Goal: Check status: Check status

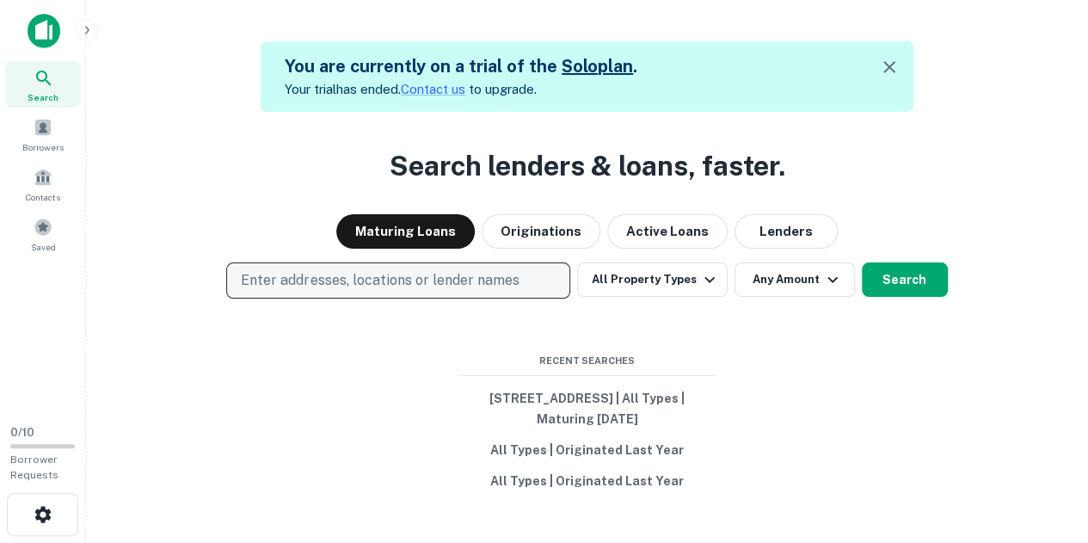
click at [327, 279] on p "Enter addresses, locations or lender names" at bounding box center [380, 280] width 278 height 21
type input "*******"
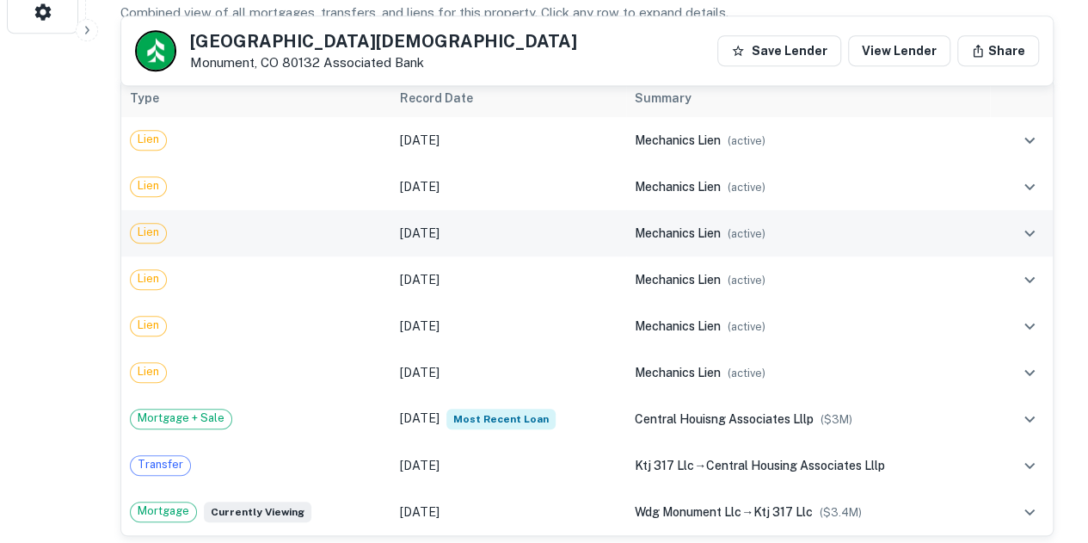
scroll to position [568, 0]
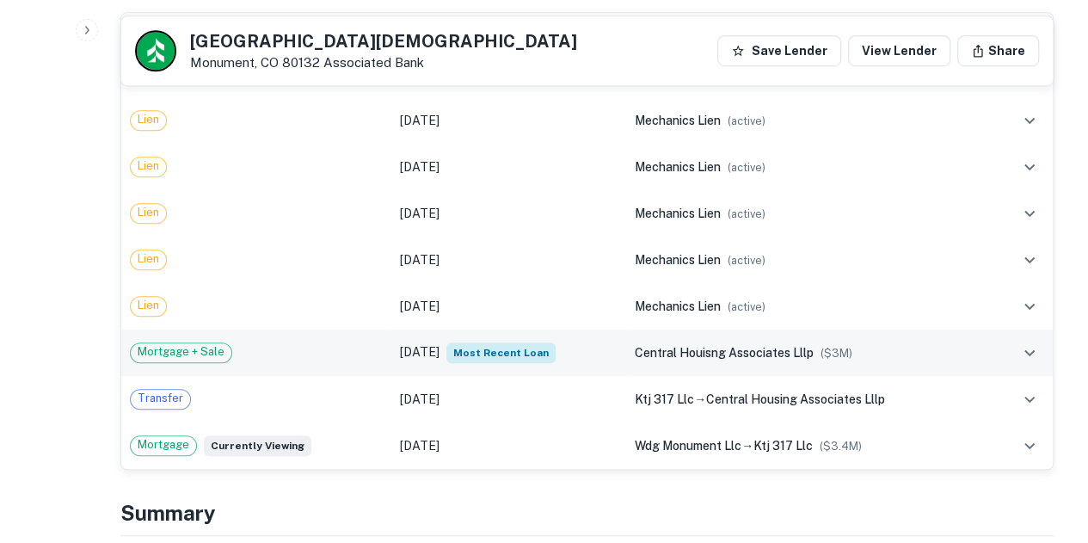
click at [498, 354] on span "Most Recent Loan" at bounding box center [500, 352] width 109 height 21
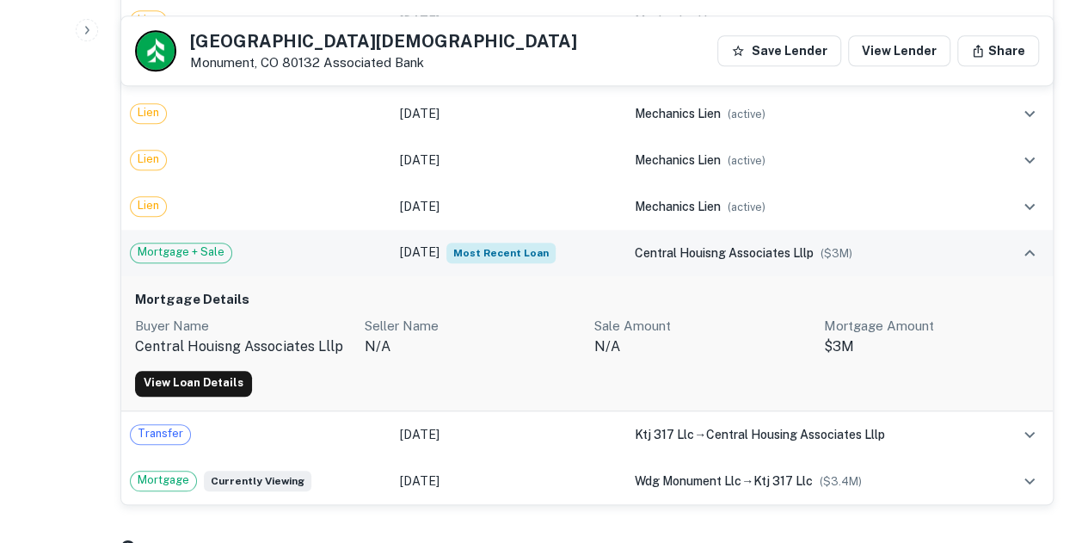
scroll to position [672, 0]
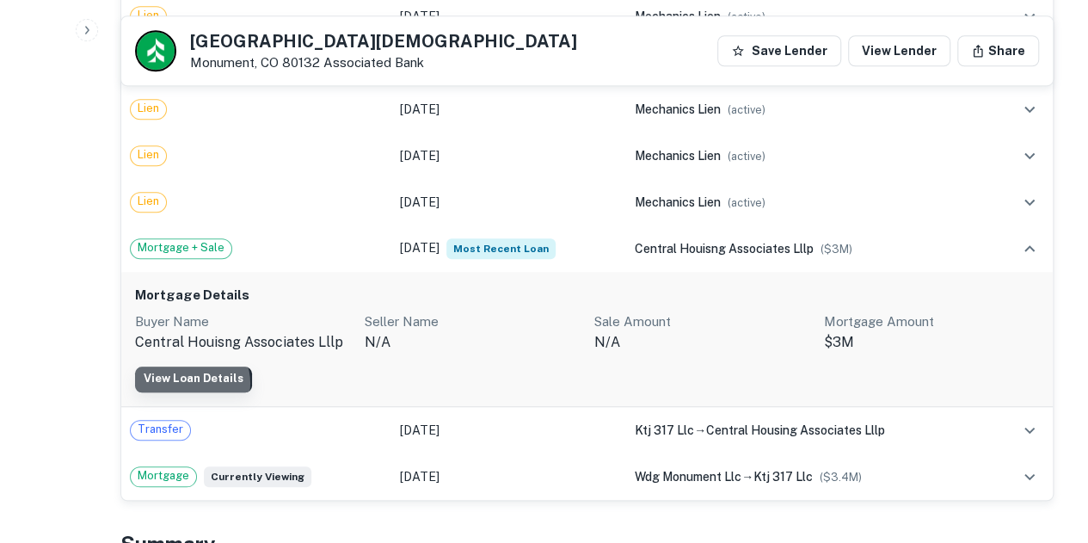
click at [191, 381] on link "View Loan Details" at bounding box center [193, 379] width 117 height 26
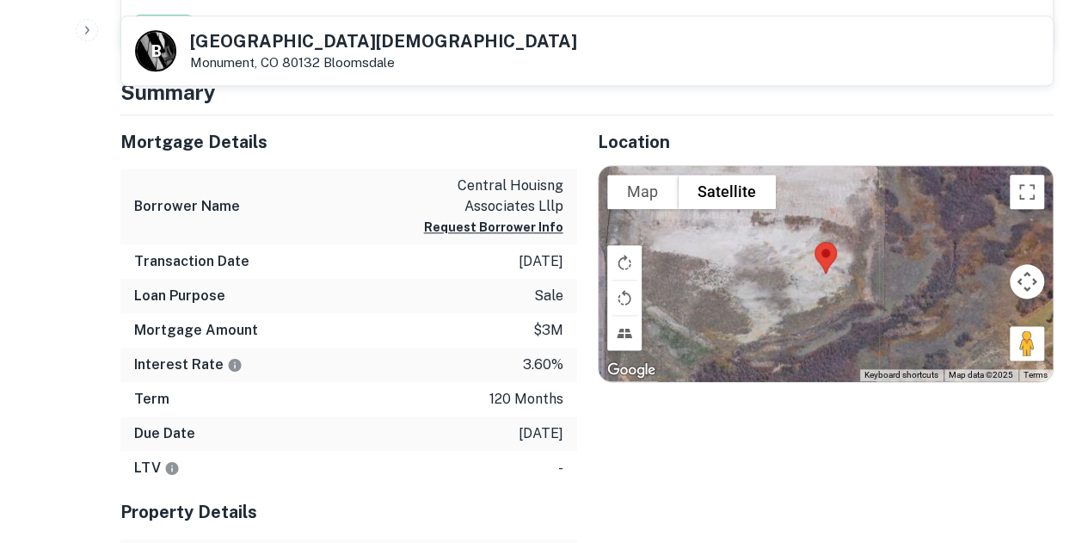
scroll to position [958, 0]
